Goal: Find specific page/section: Find specific page/section

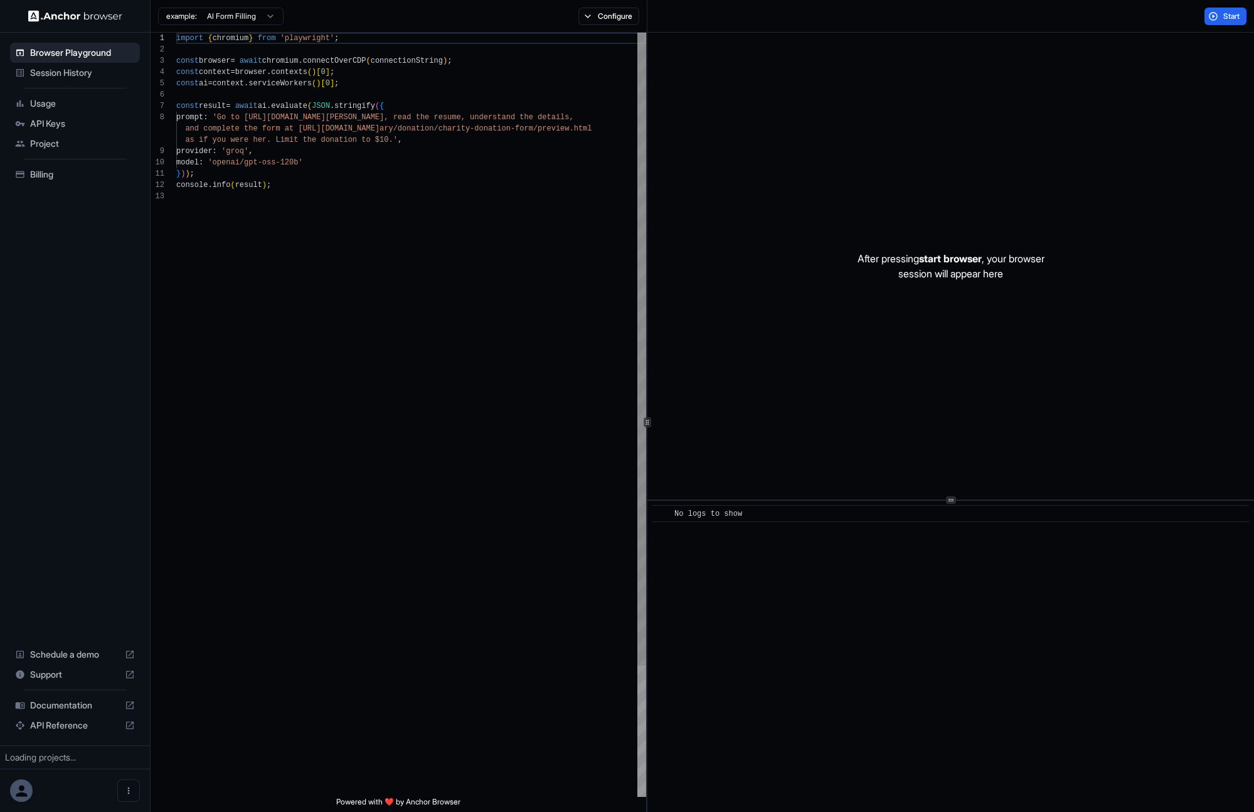
scroll to position [90, 0]
click at [91, 72] on span "Session History" at bounding box center [82, 72] width 105 height 13
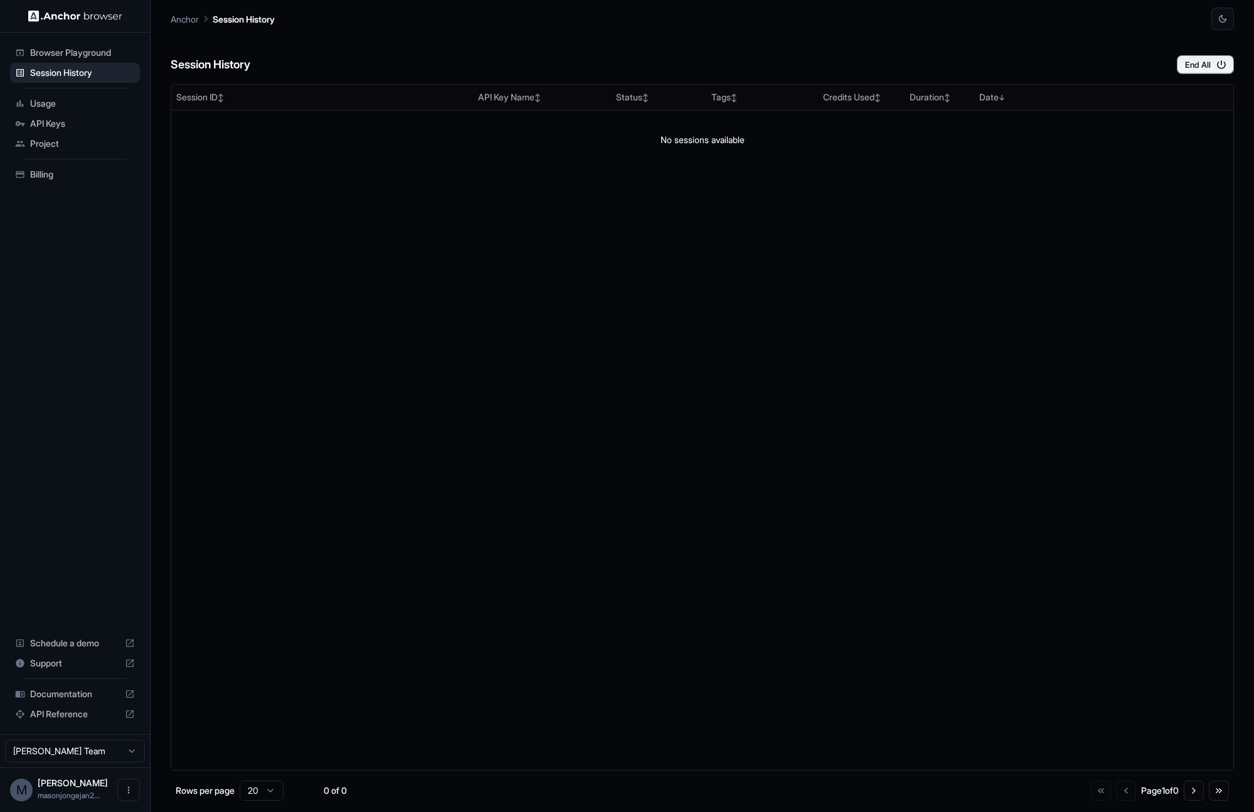
click at [59, 117] on span "API Keys" at bounding box center [82, 123] width 105 height 13
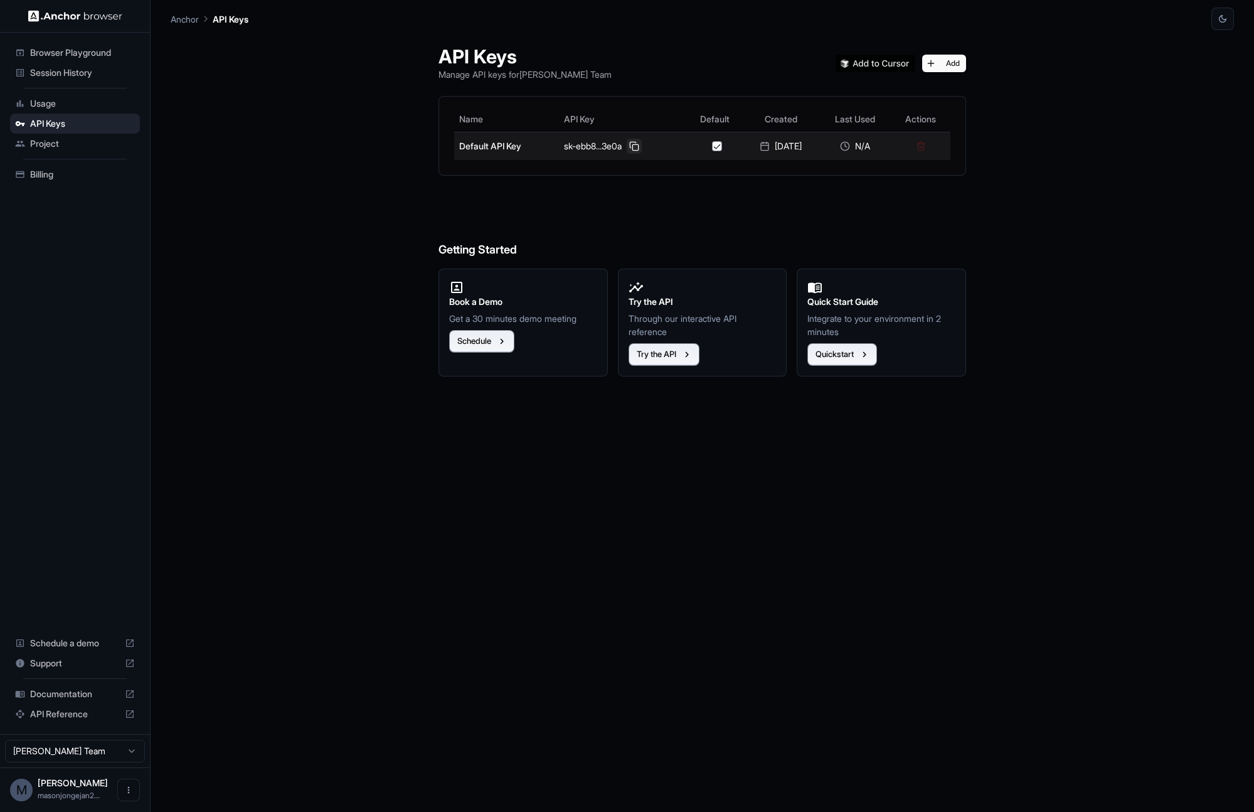
click at [627, 146] on button at bounding box center [634, 146] width 15 height 15
click at [55, 75] on span "Session History" at bounding box center [82, 72] width 105 height 13
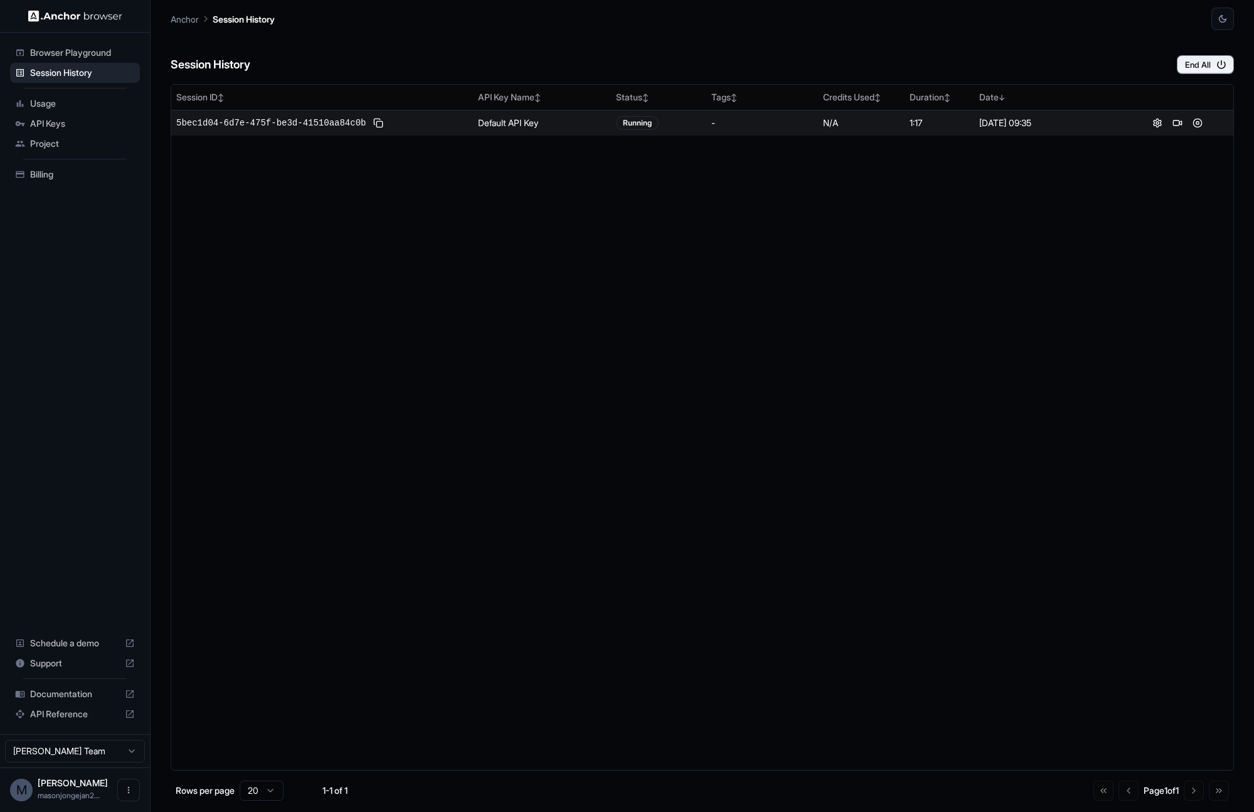
click at [869, 122] on div "N/A" at bounding box center [861, 123] width 77 height 13
click at [339, 124] on span "5bec1d04-6d7e-475f-be3d-41510aa84c0b" at bounding box center [270, 123] width 189 height 13
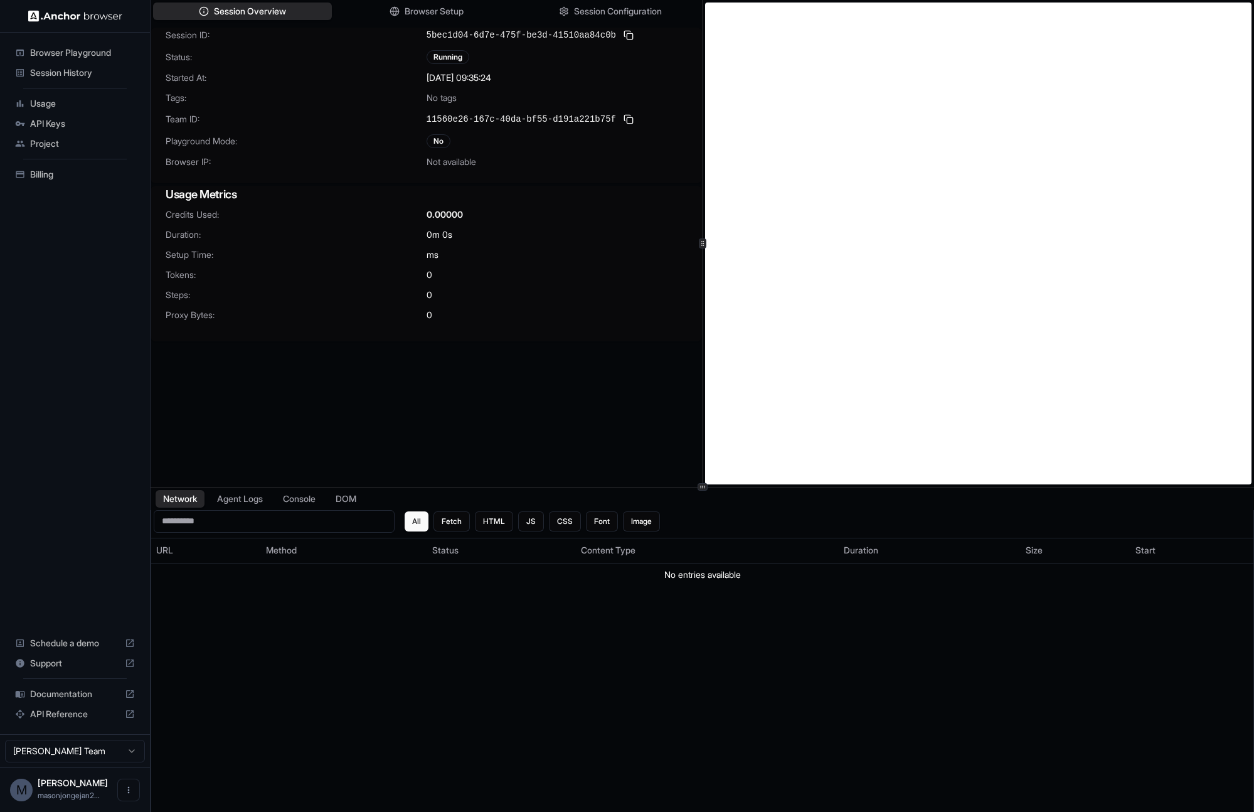
click at [82, 77] on span "Session History" at bounding box center [82, 72] width 105 height 13
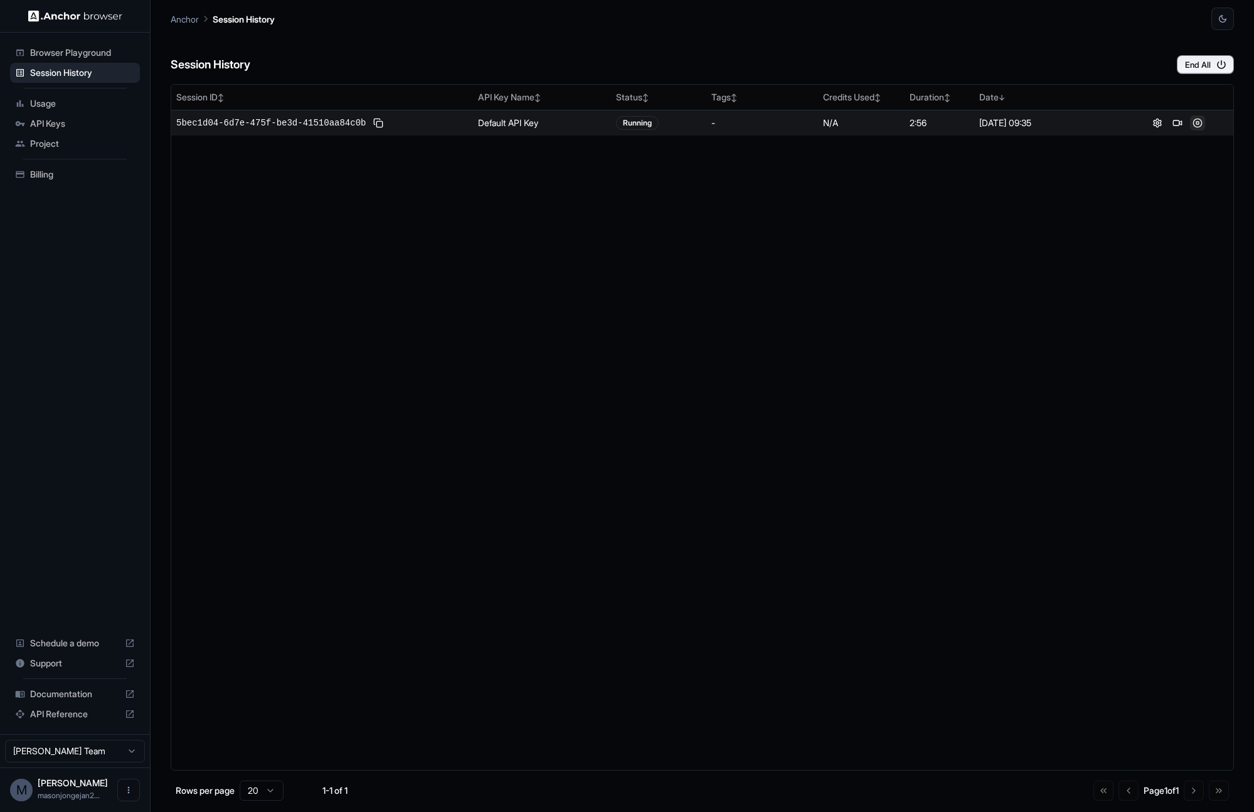
click at [1196, 122] on button at bounding box center [1197, 122] width 15 height 15
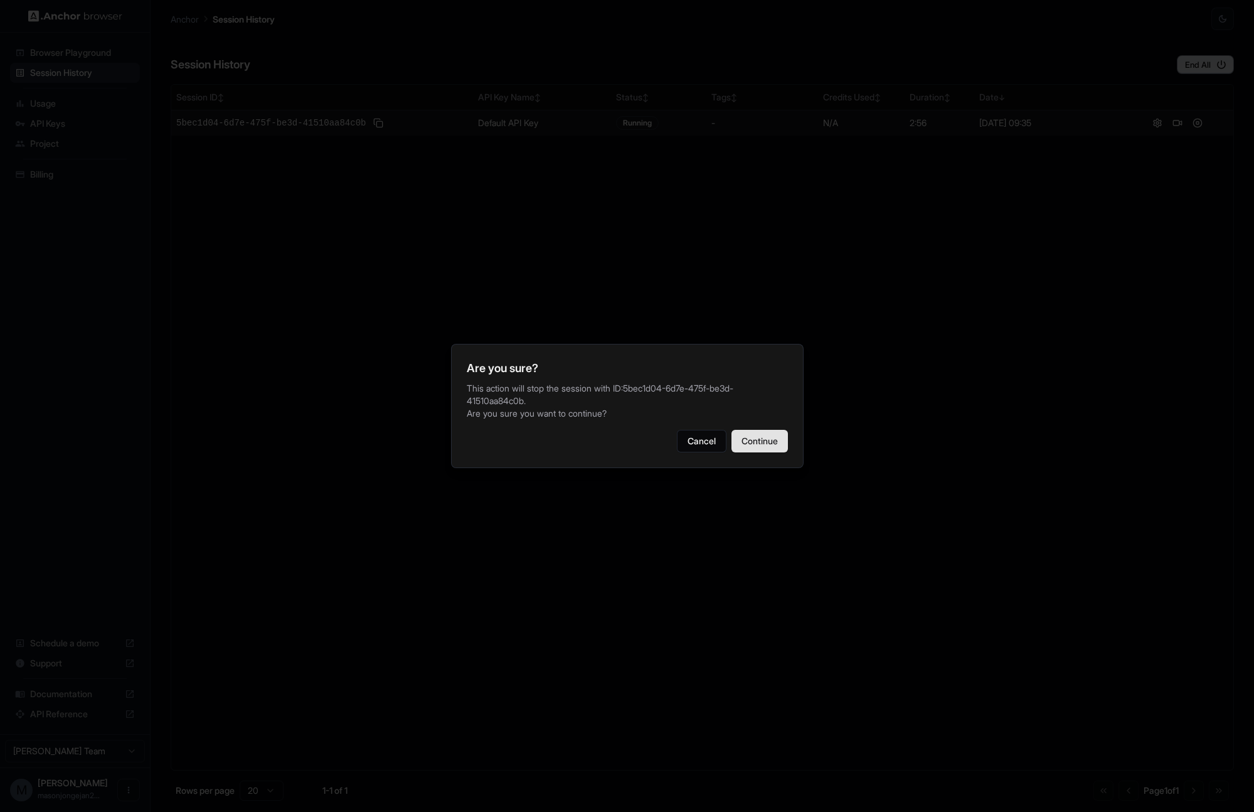
click at [769, 439] on button "Continue" at bounding box center [759, 441] width 56 height 23
